Goal: Task Accomplishment & Management: Use online tool/utility

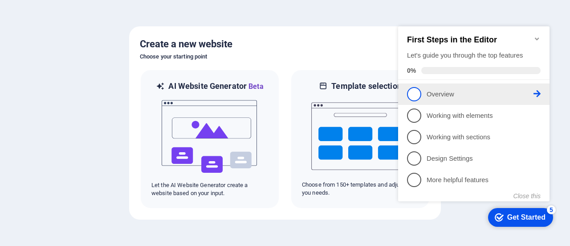
click at [416, 94] on span "1" at bounding box center [414, 94] width 14 height 14
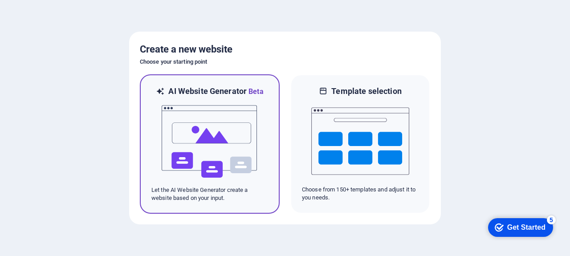
click at [199, 131] on img at bounding box center [210, 141] width 98 height 89
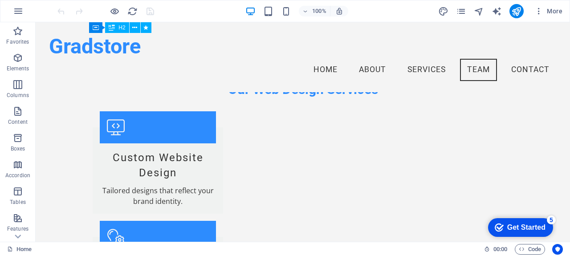
scroll to position [797, 0]
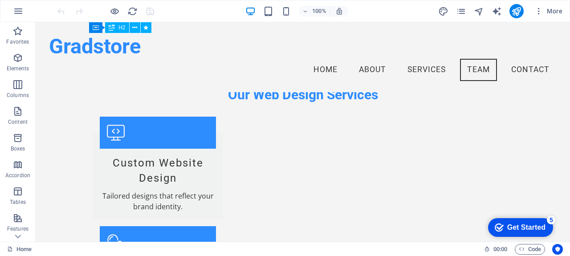
click at [519, 225] on div "Get Started" at bounding box center [526, 228] width 38 height 8
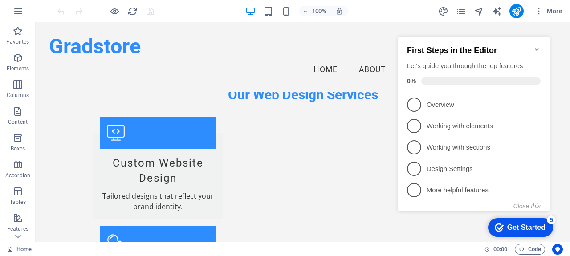
scroll to position [604, 0]
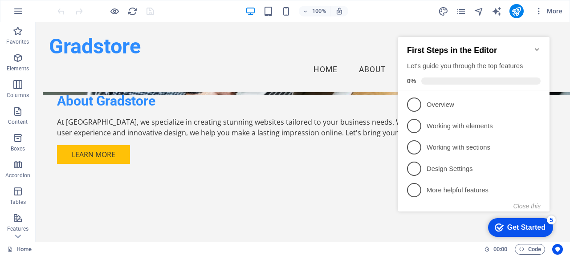
click at [538, 13] on icon "button" at bounding box center [539, 11] width 9 height 9
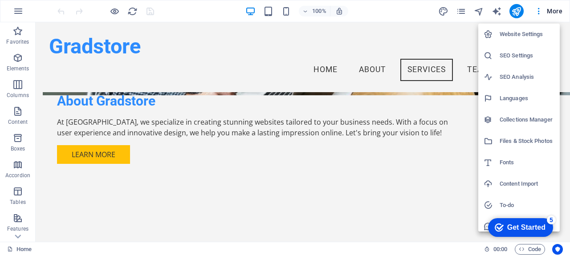
click at [552, 12] on div at bounding box center [285, 128] width 570 height 256
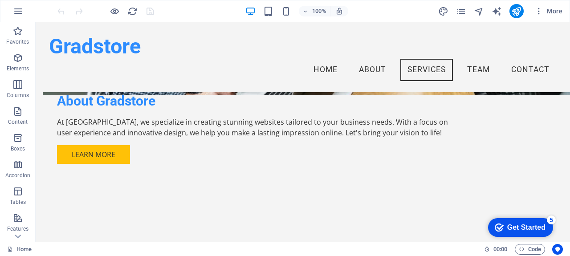
click at [497, 12] on icon "text_generator" at bounding box center [497, 11] width 10 height 10
select select "English"
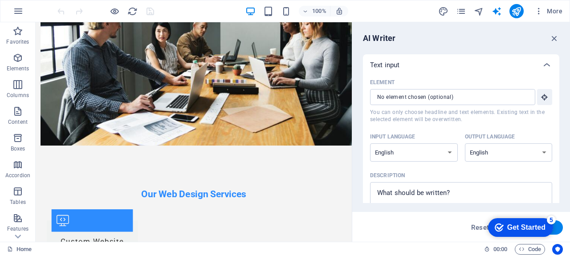
scroll to position [0, 0]
click at [479, 12] on icon "navigator" at bounding box center [479, 11] width 10 height 10
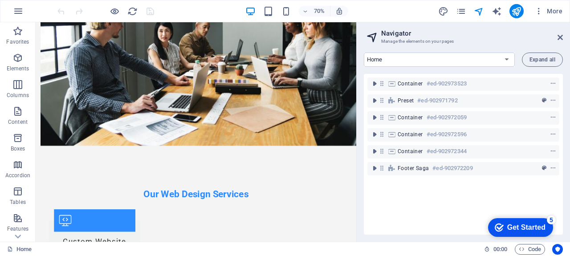
click at [461, 13] on icon "pages" at bounding box center [461, 11] width 10 height 10
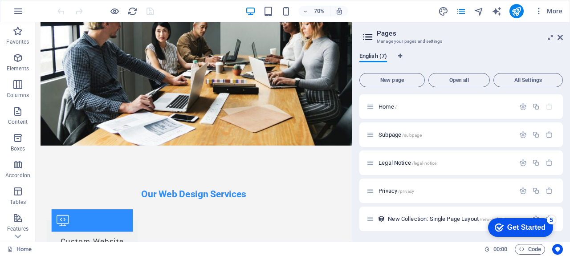
click at [442, 12] on icon "design" at bounding box center [443, 11] width 10 height 10
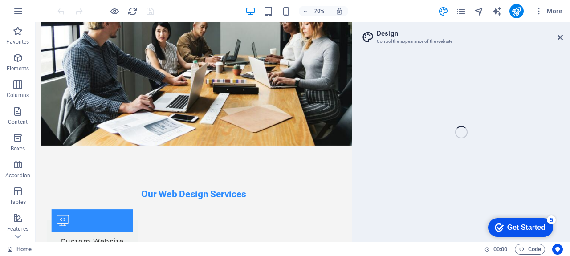
select select "px"
select select "200"
select select "px"
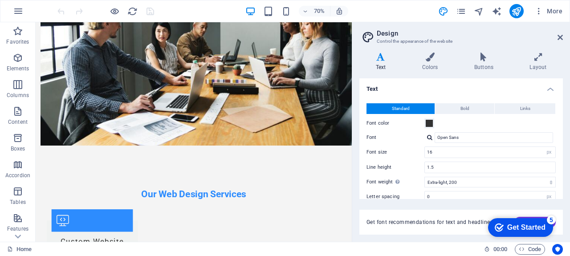
click at [563, 38] on icon at bounding box center [560, 37] width 5 height 7
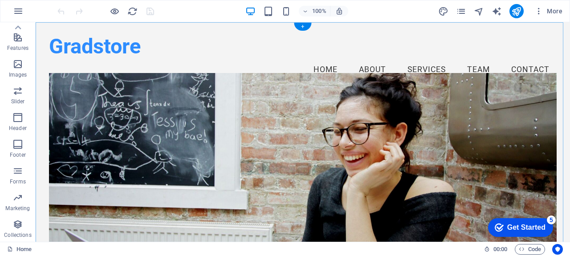
click at [305, 27] on div "+" at bounding box center [302, 27] width 17 height 8
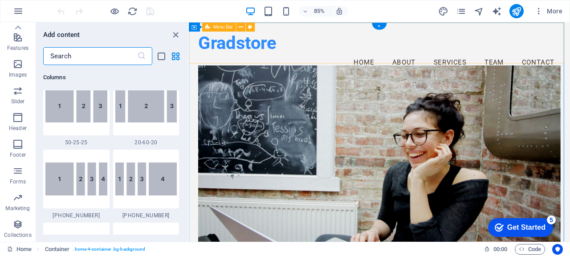
scroll to position [1559, 0]
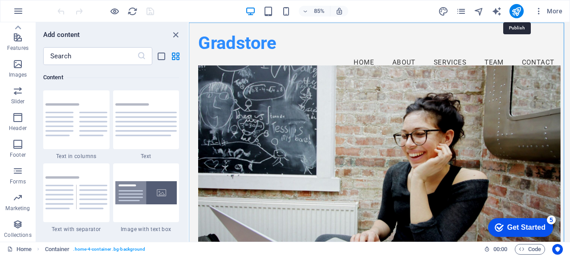
click at [522, 12] on icon "publish" at bounding box center [517, 11] width 10 height 10
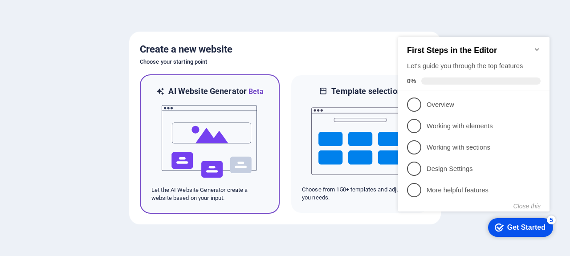
click at [217, 134] on img at bounding box center [210, 141] width 98 height 89
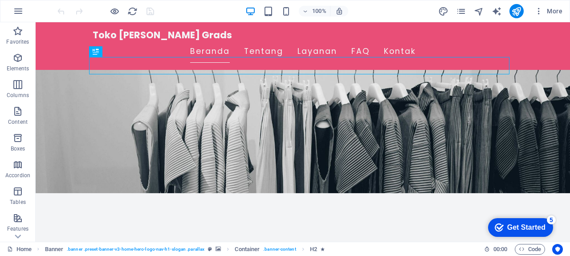
scroll to position [51, 0]
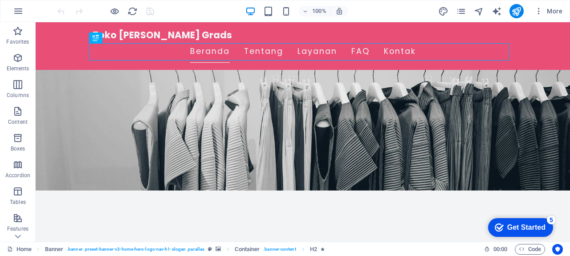
click at [517, 10] on icon "publish" at bounding box center [517, 11] width 10 height 10
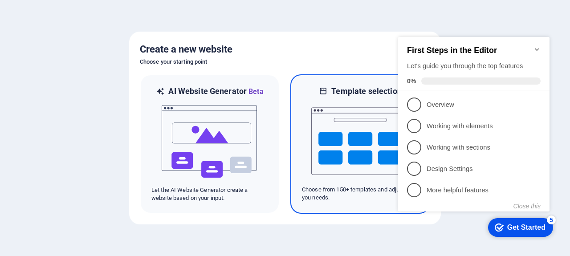
click at [349, 151] on img at bounding box center [360, 141] width 98 height 89
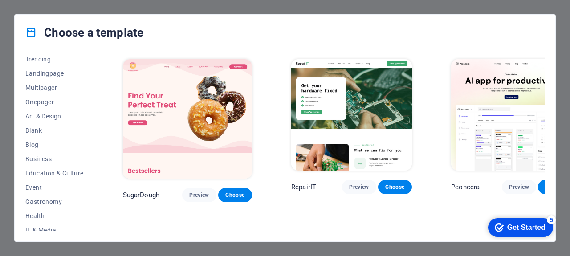
scroll to position [47, 0]
click at [49, 159] on span "Business" at bounding box center [54, 159] width 58 height 7
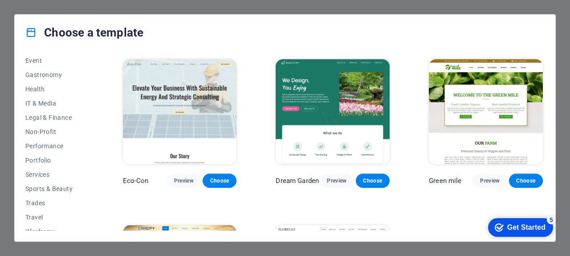
scroll to position [183, 0]
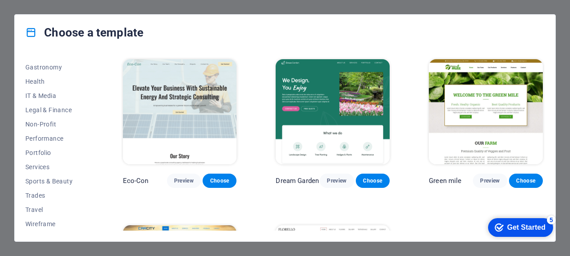
click at [32, 196] on span "Trades" at bounding box center [54, 195] width 58 height 7
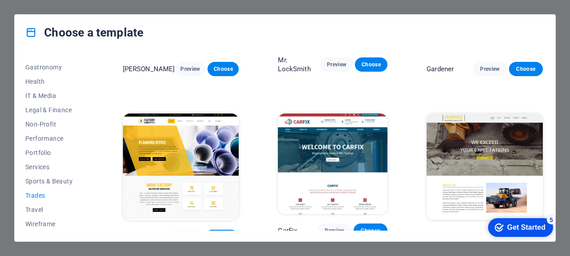
scroll to position [289, 0]
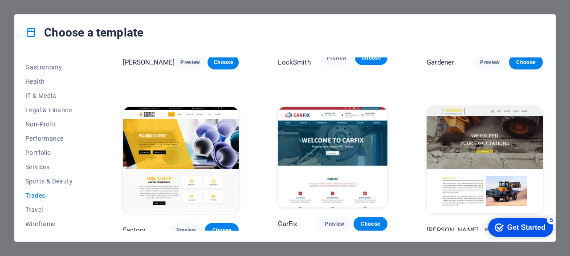
click at [43, 164] on span "Services" at bounding box center [54, 167] width 58 height 7
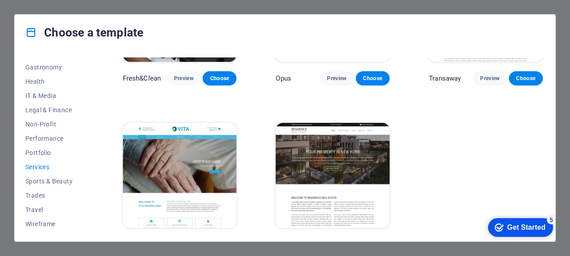
scroll to position [956, 0]
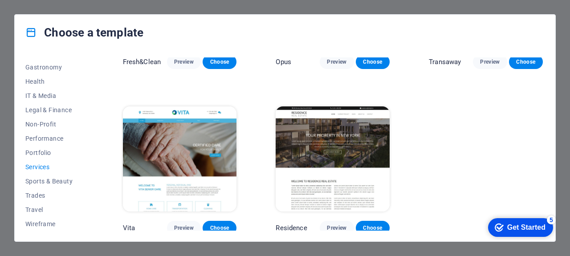
click at [61, 110] on span "Legal & Finance" at bounding box center [54, 109] width 58 height 7
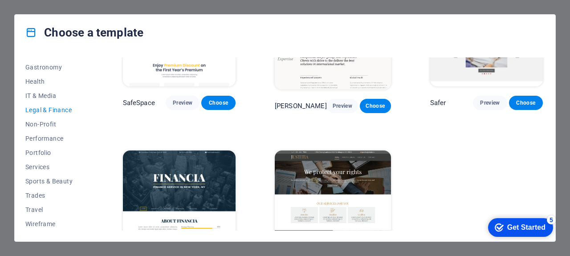
scroll to position [120, 0]
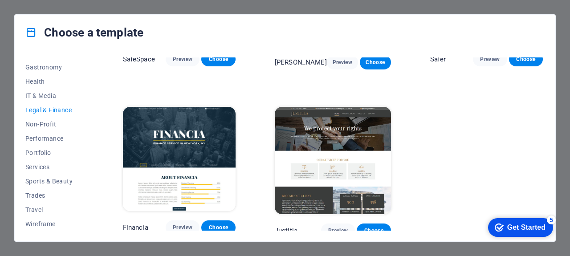
click at [44, 224] on span "Wireframe" at bounding box center [54, 224] width 58 height 7
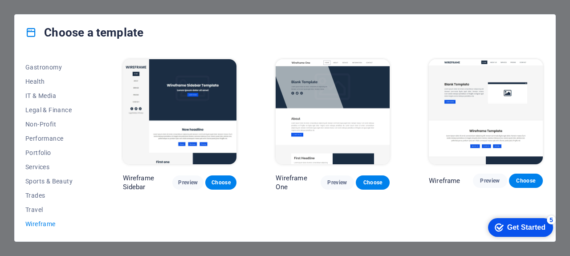
click at [41, 193] on span "Trades" at bounding box center [54, 195] width 58 height 7
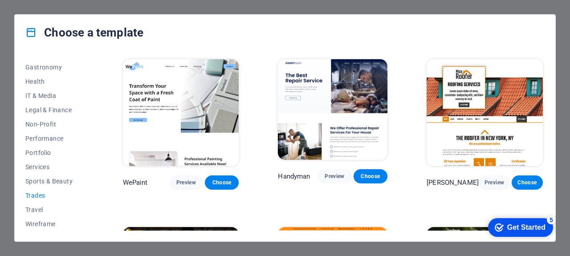
click at [31, 211] on span "Travel" at bounding box center [54, 209] width 58 height 7
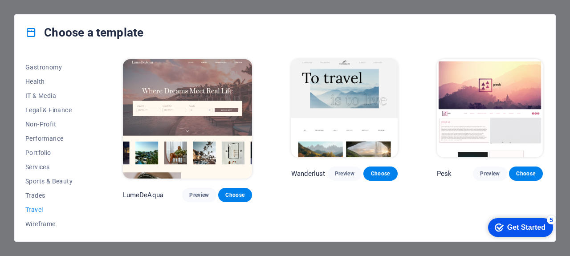
click at [67, 181] on span "Sports & Beauty" at bounding box center [54, 181] width 58 height 7
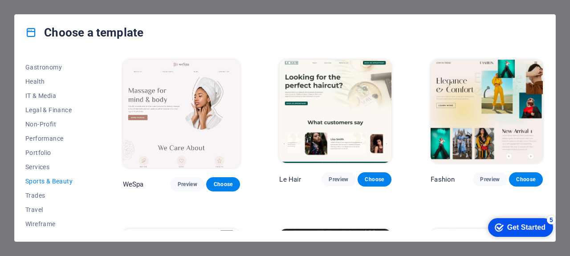
scroll to position [173, 0]
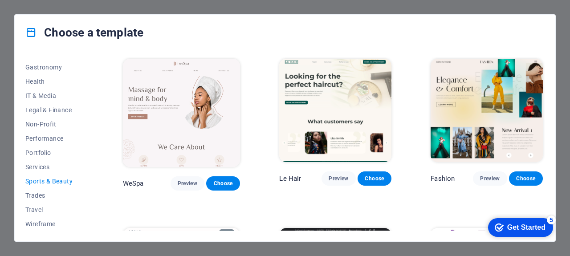
click at [40, 154] on span "Portfolio" at bounding box center [54, 152] width 58 height 7
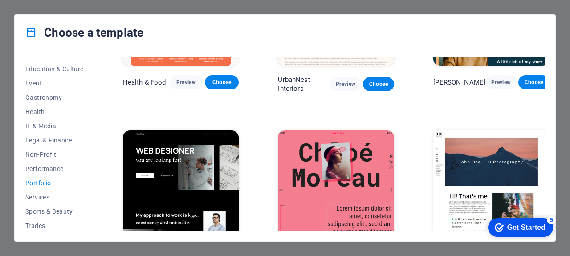
scroll to position [0, 0]
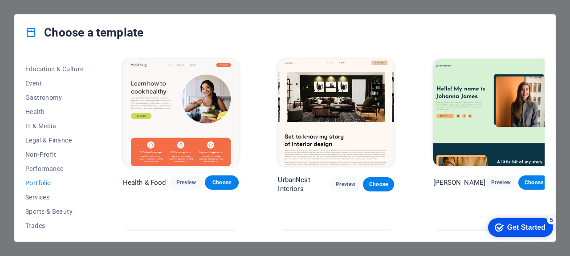
click at [48, 168] on span "Performance" at bounding box center [54, 168] width 58 height 7
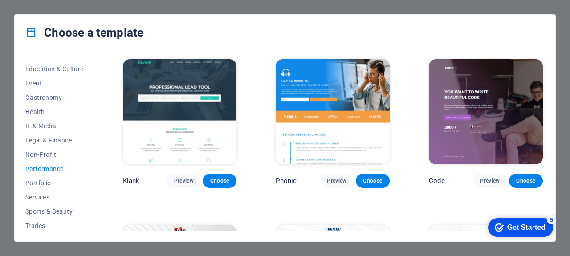
click at [54, 141] on span "Legal & Finance" at bounding box center [54, 140] width 58 height 7
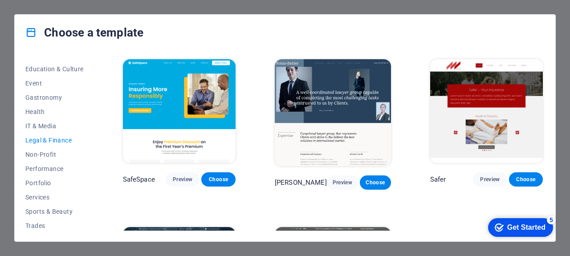
click at [35, 86] on span "Event" at bounding box center [54, 83] width 58 height 7
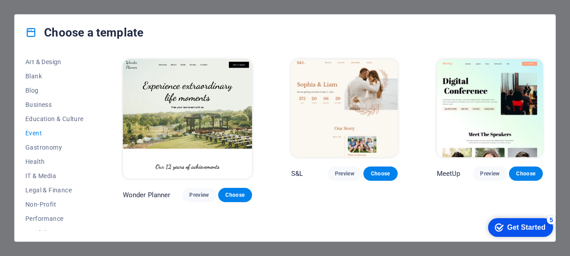
scroll to position [69, 0]
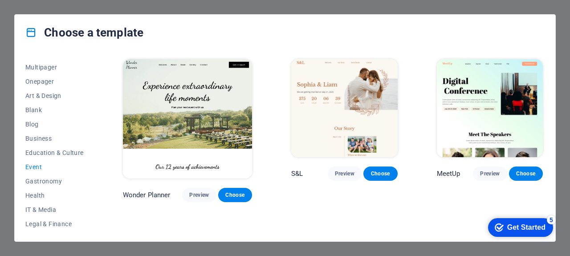
click at [70, 156] on span "Education & Culture" at bounding box center [54, 152] width 58 height 7
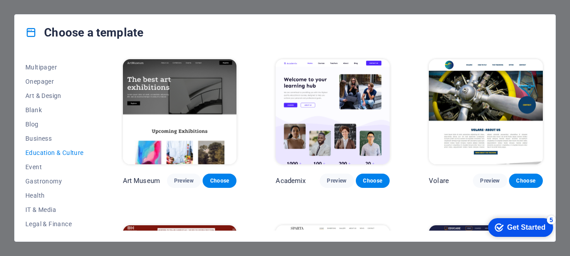
click at [42, 138] on span "Business" at bounding box center [54, 138] width 58 height 7
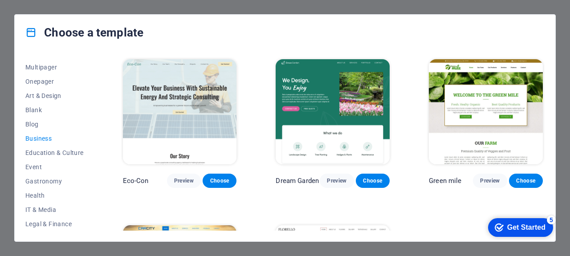
click at [37, 123] on span "Blog" at bounding box center [54, 124] width 58 height 7
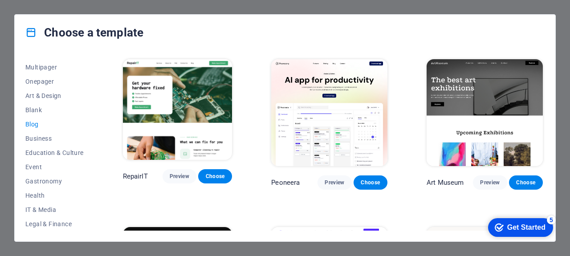
click at [40, 110] on span "Blank" at bounding box center [54, 109] width 58 height 7
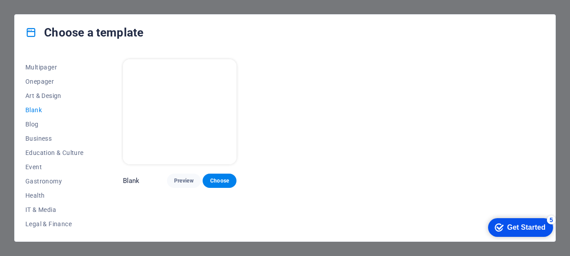
click at [57, 94] on span "Art & Design" at bounding box center [54, 95] width 58 height 7
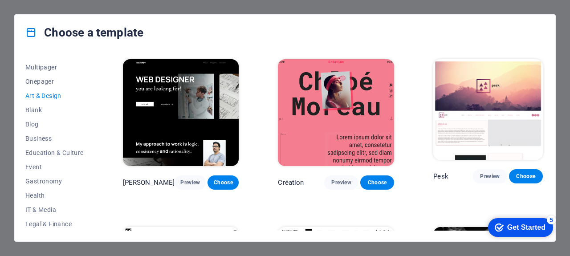
click at [51, 80] on span "Onepager" at bounding box center [54, 81] width 58 height 7
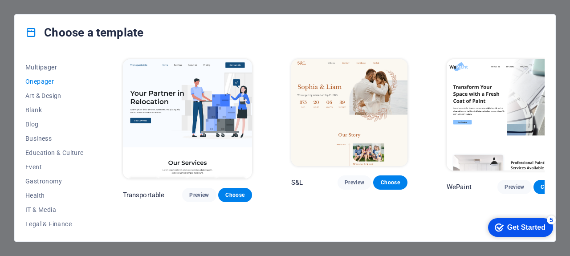
click at [45, 66] on span "Multipager" at bounding box center [54, 67] width 58 height 7
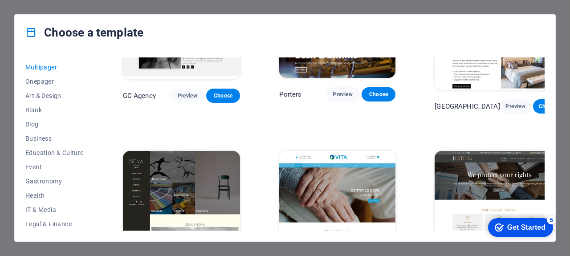
scroll to position [3332, 0]
